Goal: Task Accomplishment & Management: Manage account settings

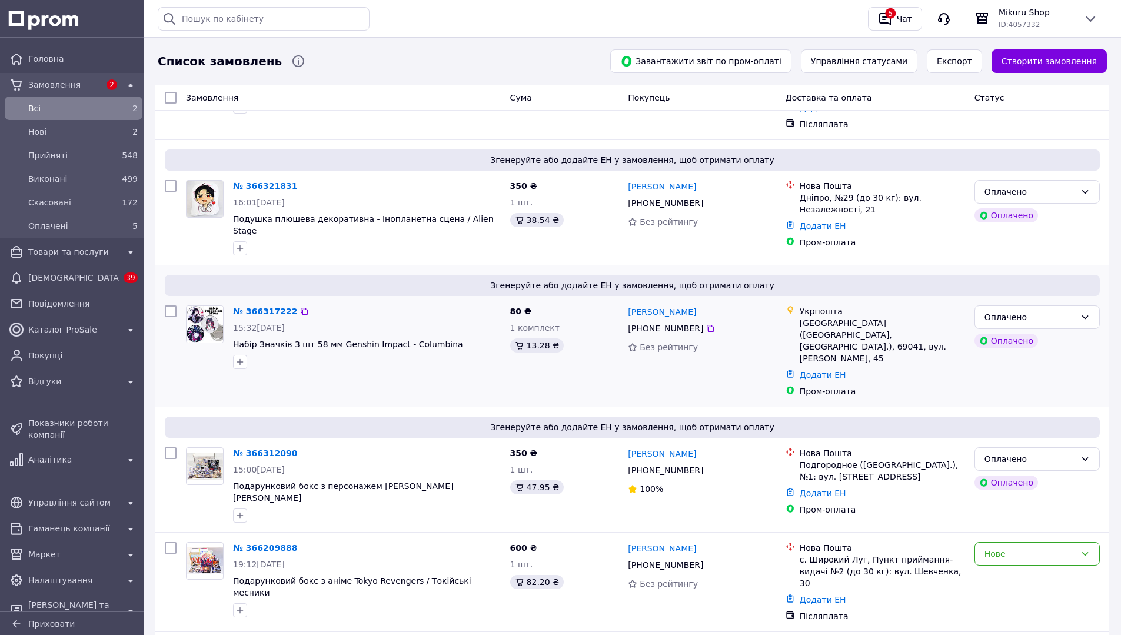
scroll to position [118, 0]
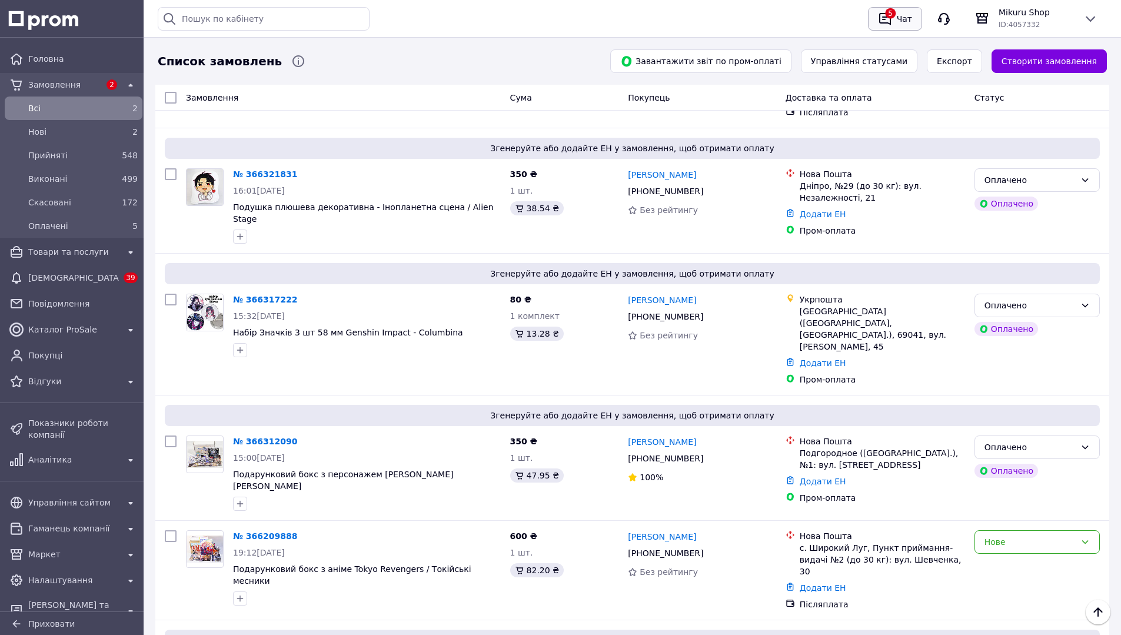
click at [895, 17] on div "5" at bounding box center [885, 18] width 19 height 19
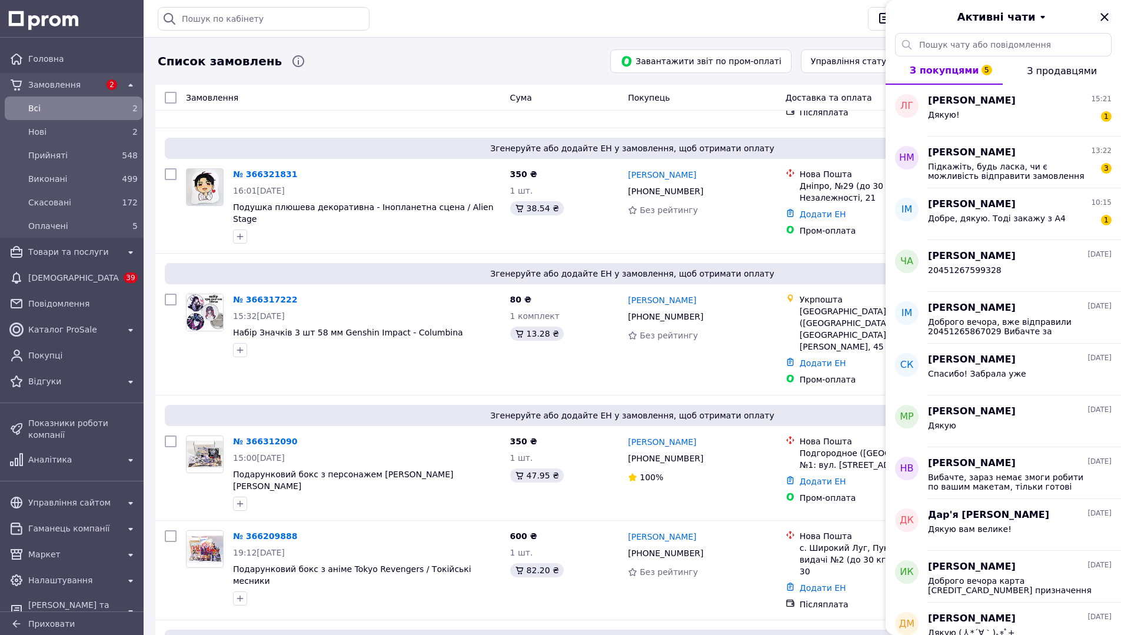
click at [1102, 13] on icon "Закрити" at bounding box center [1105, 17] width 14 height 14
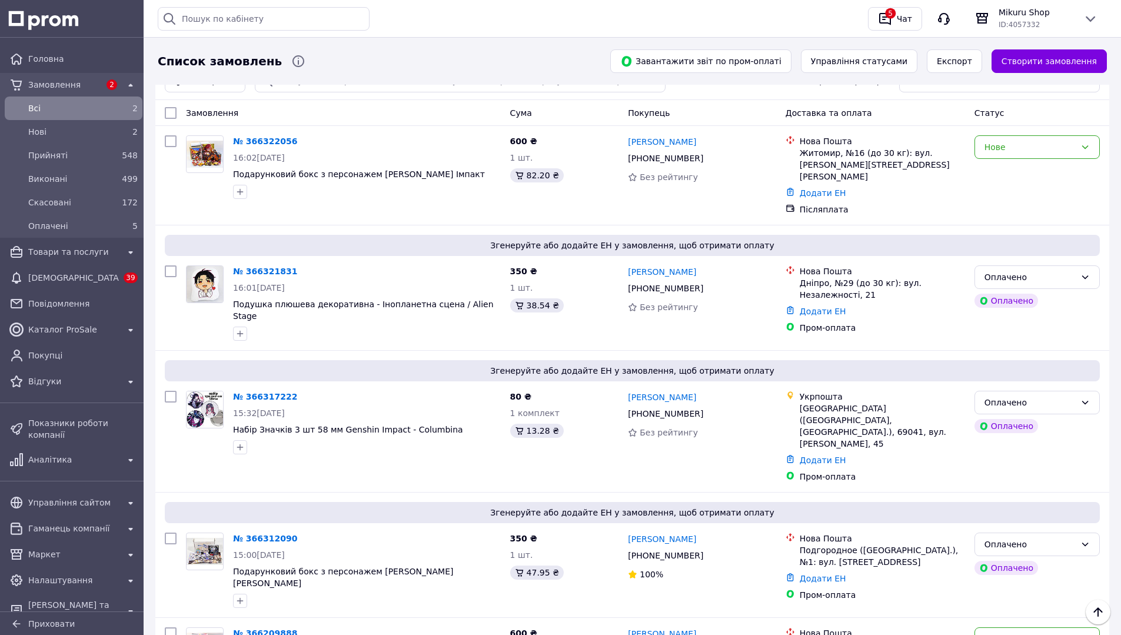
scroll to position [0, 0]
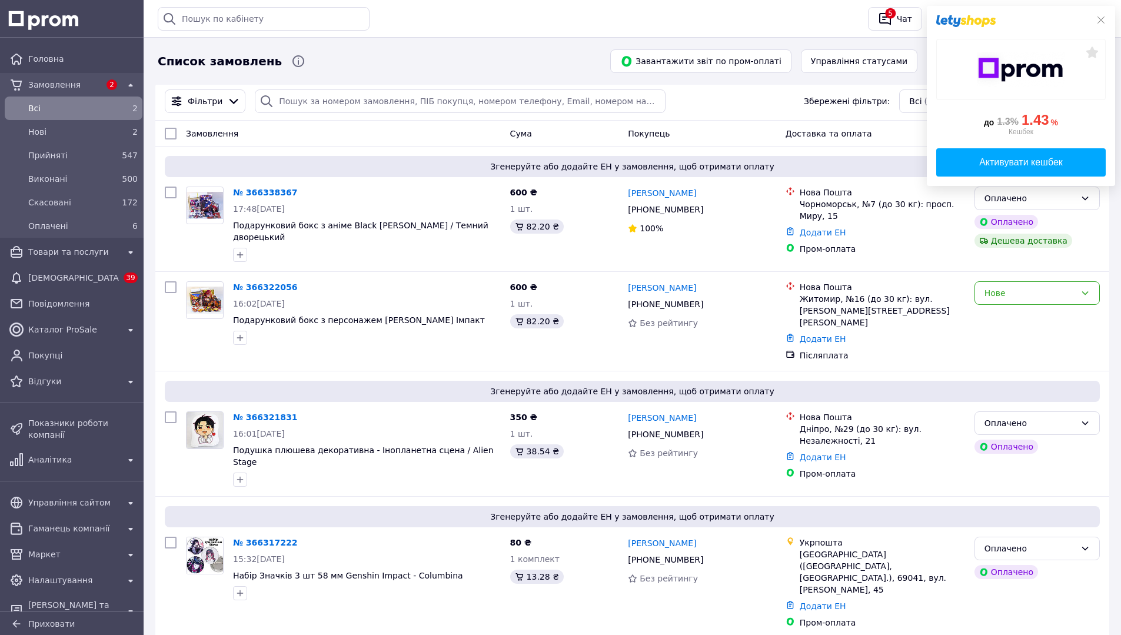
click at [64, 113] on span "Всi" at bounding box center [71, 108] width 86 height 12
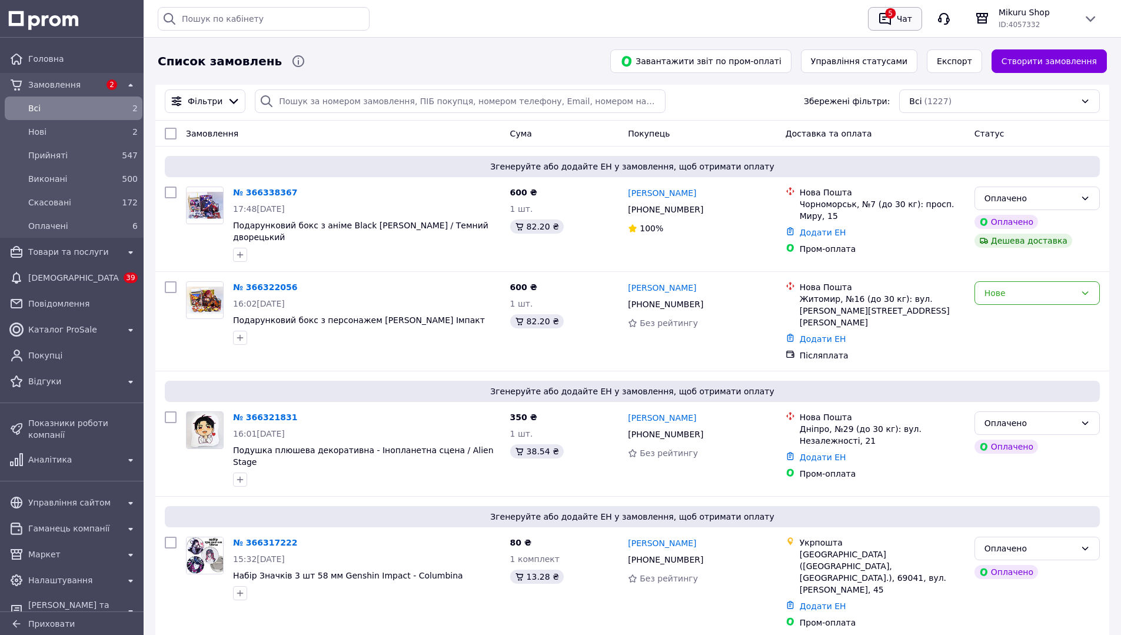
click at [894, 14] on div "5" at bounding box center [885, 18] width 19 height 19
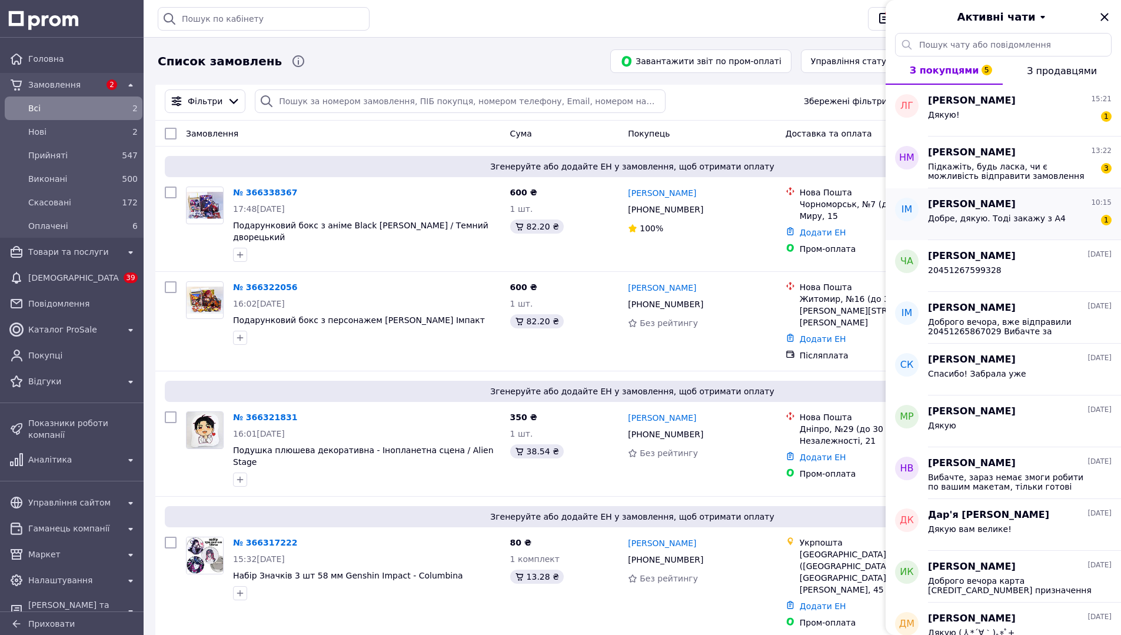
click at [1022, 231] on div "Іванна Маринець 10:15 Добре, дякую. Тоді закажу з А4 1" at bounding box center [1024, 214] width 193 height 52
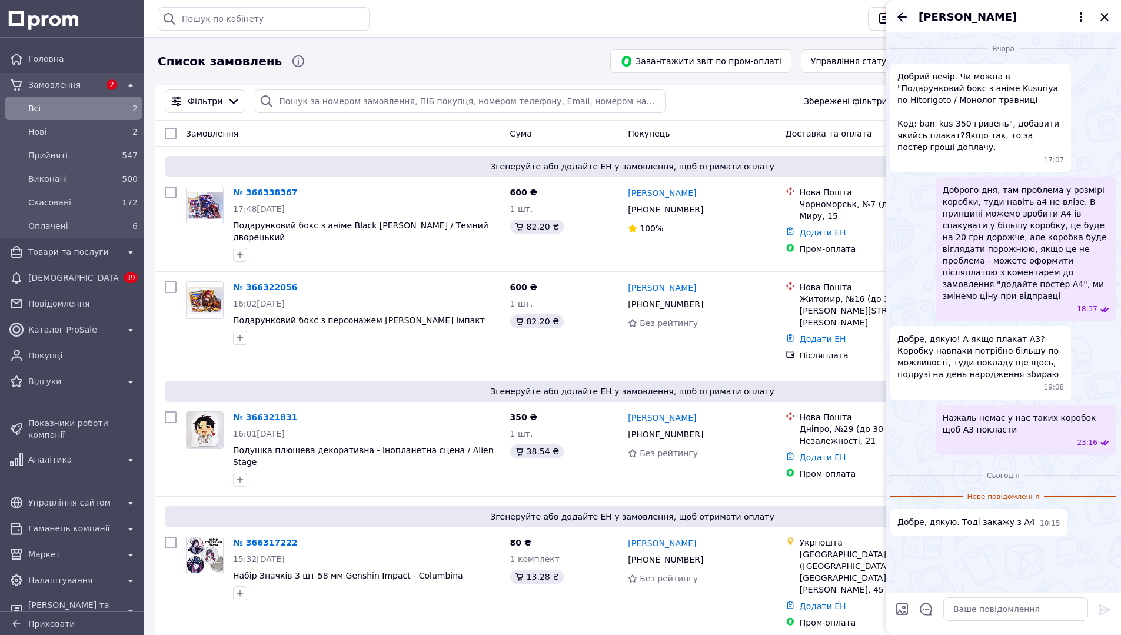
click at [904, 14] on icon "Назад" at bounding box center [902, 17] width 14 height 14
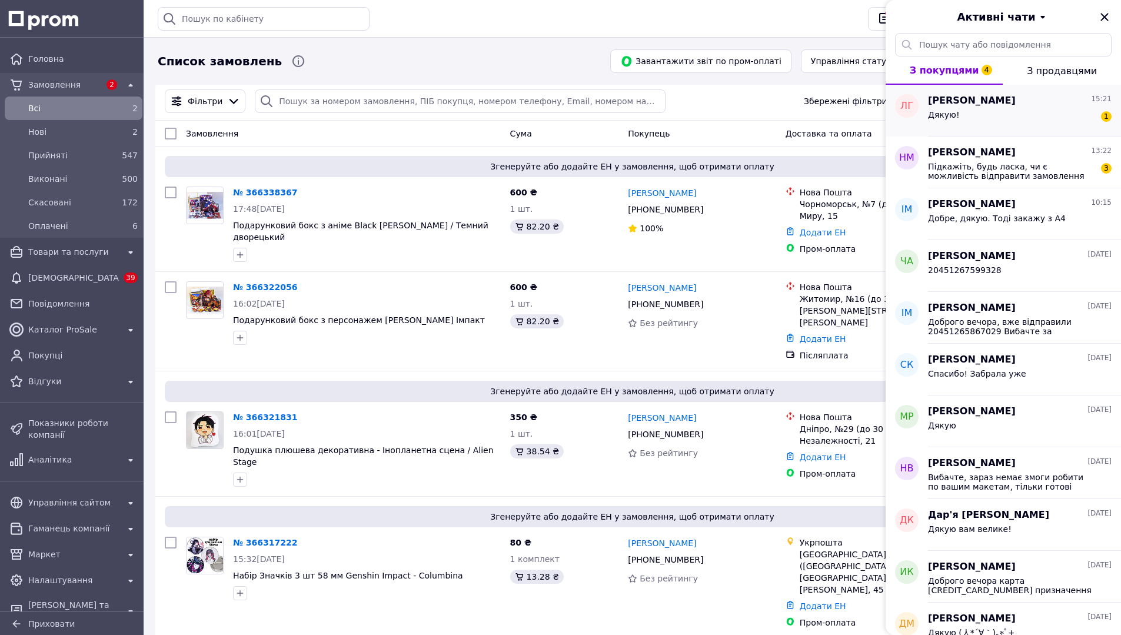
click at [1009, 124] on div "Дякую! 1" at bounding box center [1020, 117] width 184 height 19
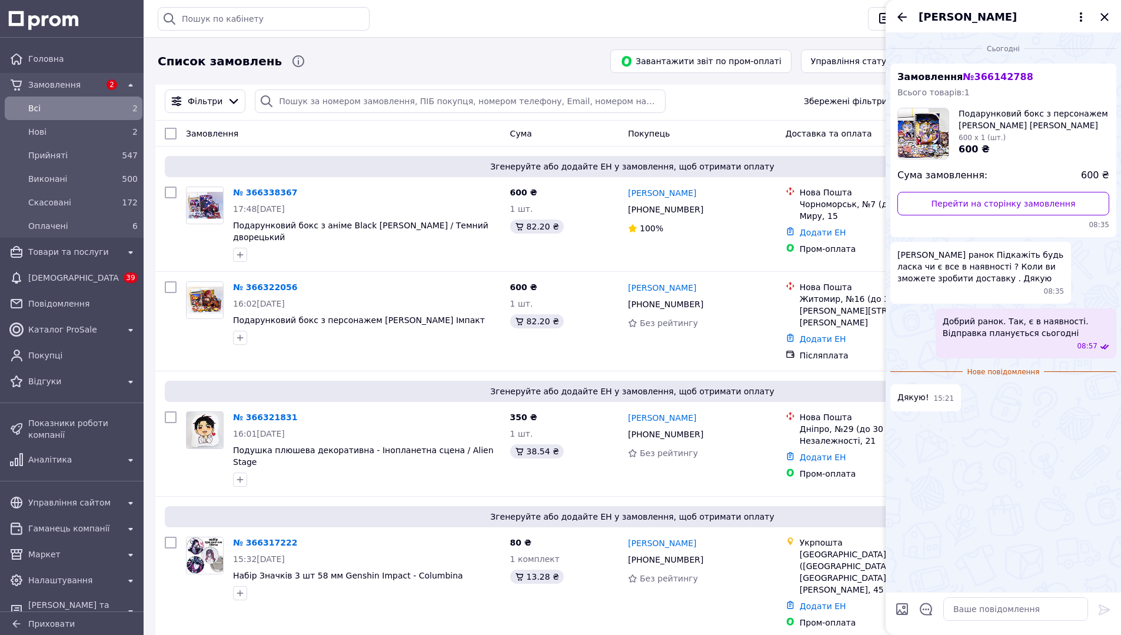
click at [904, 14] on icon "Назад" at bounding box center [902, 17] width 14 height 14
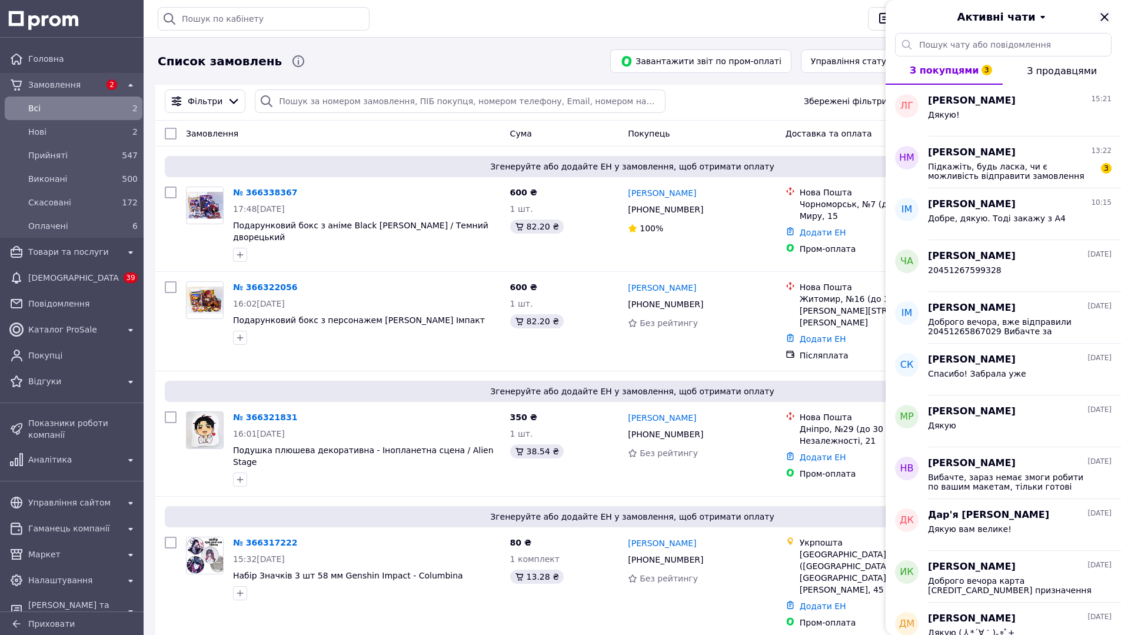
click at [1103, 13] on icon "Закрити" at bounding box center [1105, 17] width 14 height 14
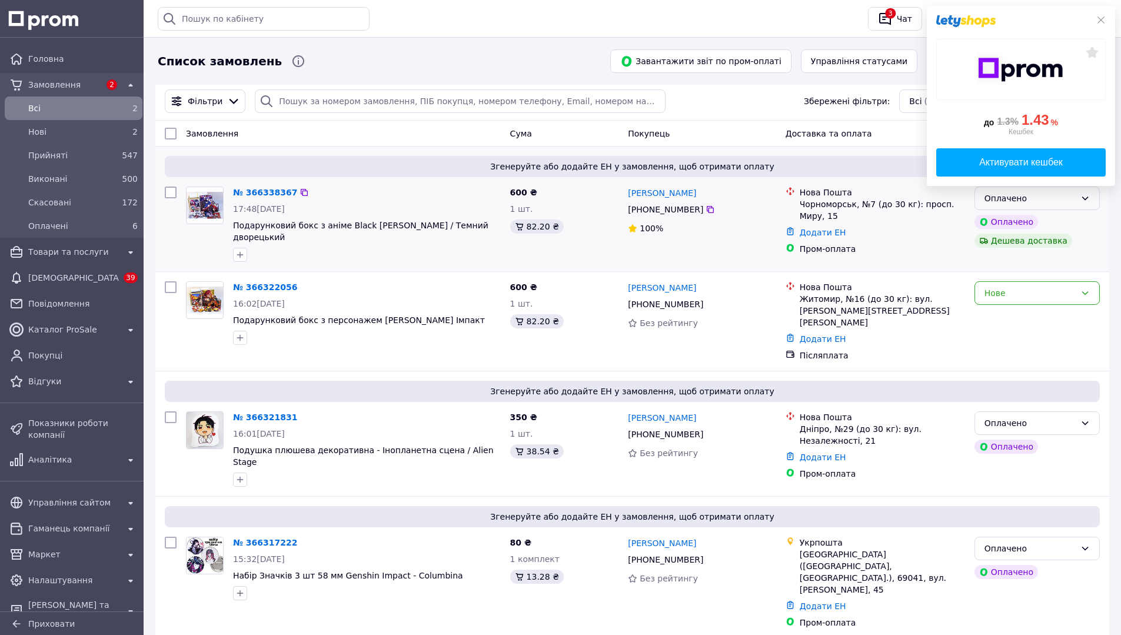
click at [1029, 195] on div "Оплачено" at bounding box center [1030, 198] width 91 height 13
click at [1021, 224] on li "Прийнято" at bounding box center [1037, 224] width 124 height 21
